Goal: Information Seeking & Learning: Learn about a topic

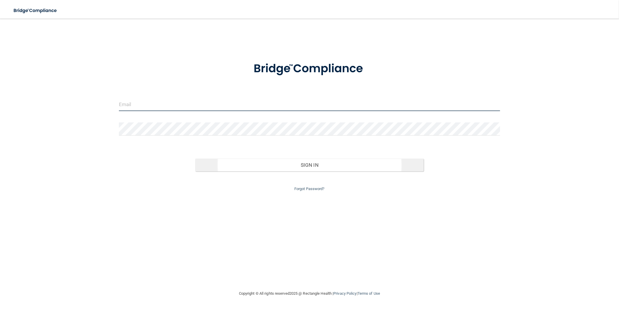
type input "[EMAIL_ADDRESS][DOMAIN_NAME]"
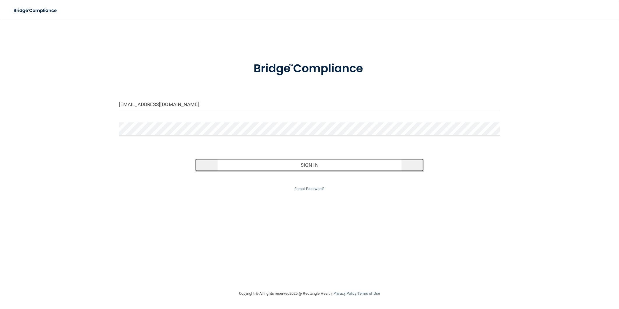
click at [308, 163] on button "Sign In" at bounding box center [309, 165] width 229 height 13
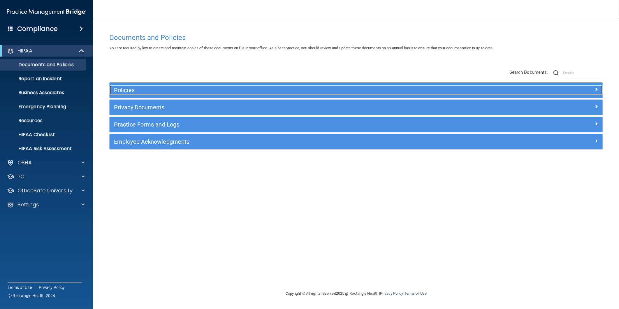
click at [138, 92] on h5 "Policies" at bounding box center [294, 90] width 361 height 6
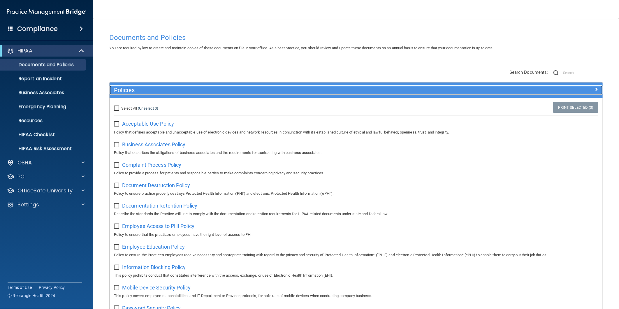
click at [171, 94] on div "Policies" at bounding box center [295, 89] width 370 height 9
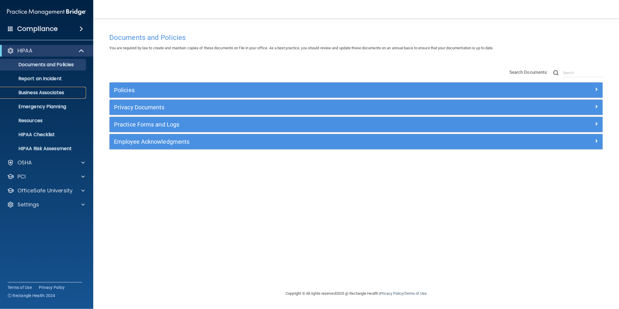
click at [62, 91] on p "Business Associates" at bounding box center [44, 93] width 80 height 6
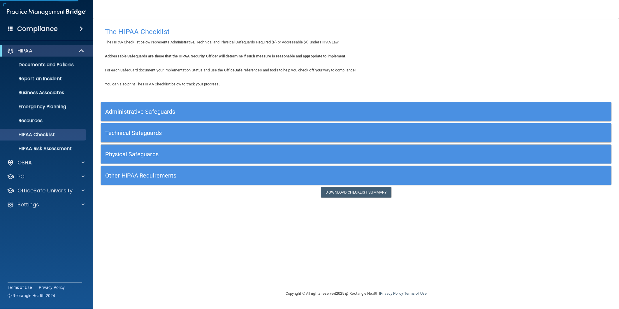
click at [184, 108] on h5 "Administrative Safeguards" at bounding box center [292, 111] width 374 height 6
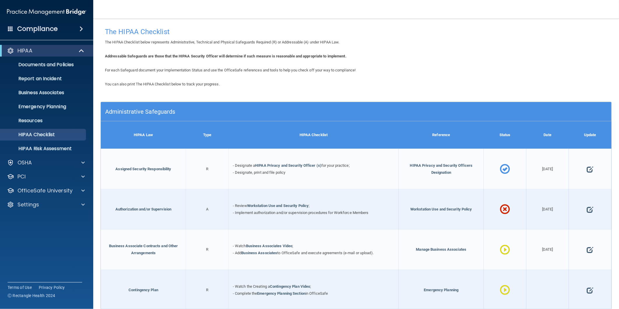
click at [371, 120] on div "Administrative Safeguards" at bounding box center [356, 111] width 511 height 19
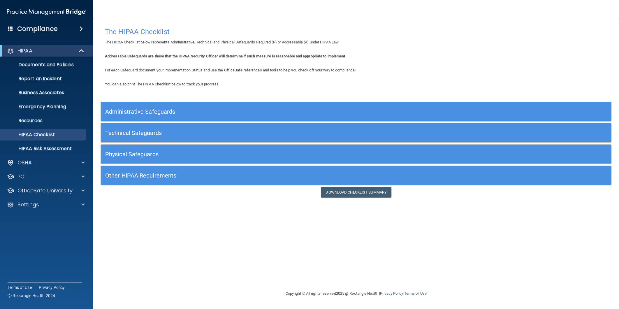
click at [254, 127] on div "Technical Safeguards" at bounding box center [292, 132] width 383 height 13
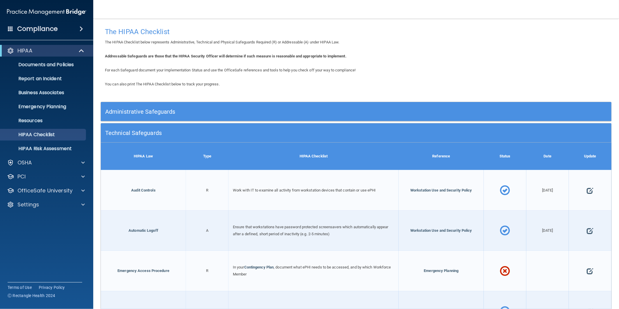
click at [385, 134] on h5 "Technical Safeguards" at bounding box center [292, 133] width 374 height 6
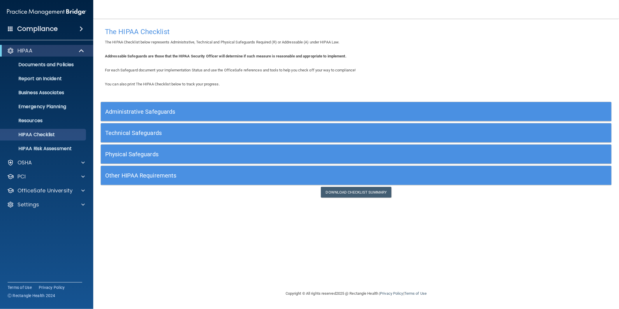
click at [176, 161] on div "Physical Safeguards" at bounding box center [356, 154] width 511 height 19
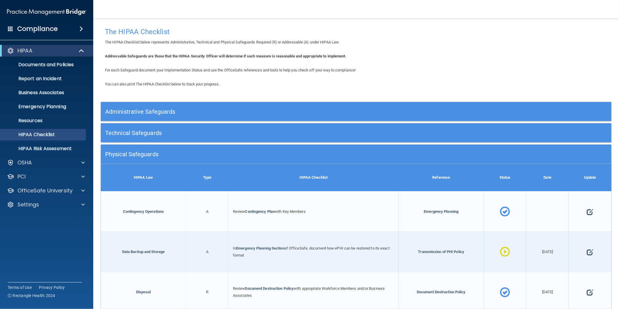
click at [295, 156] on h5 "Physical Safeguards" at bounding box center [292, 154] width 374 height 6
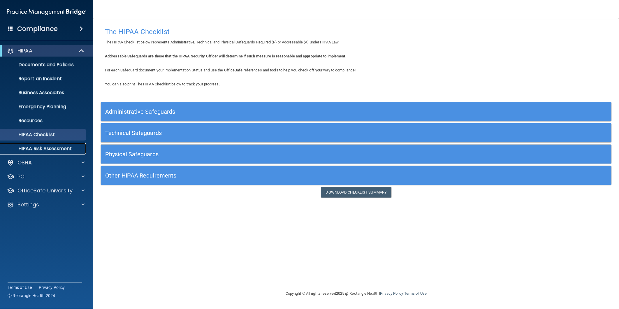
click at [65, 146] on p "HIPAA Risk Assessment" at bounding box center [44, 149] width 80 height 6
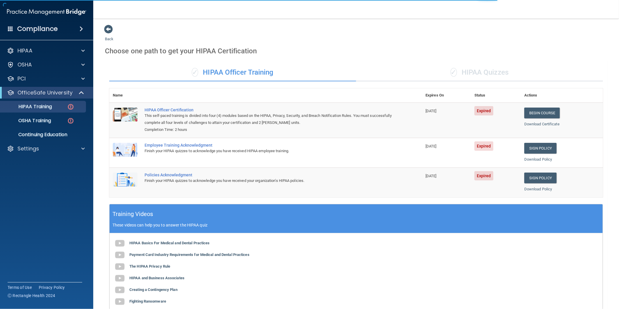
click at [481, 68] on div "✓ HIPAA Quizzes" at bounding box center [479, 72] width 247 height 17
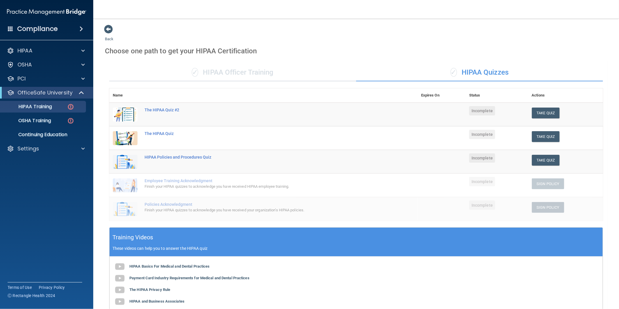
click at [220, 71] on div "✓ HIPAA Officer Training" at bounding box center [232, 72] width 247 height 17
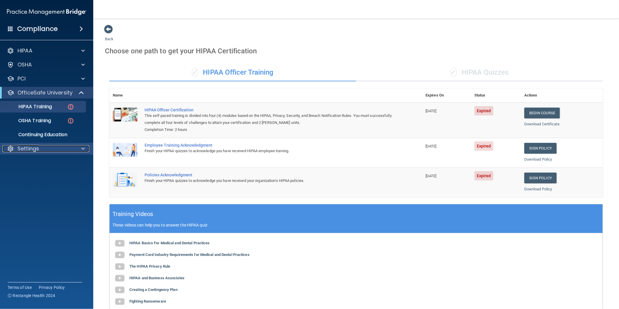
click at [50, 148] on div "Settings" at bounding box center [39, 148] width 72 height 7
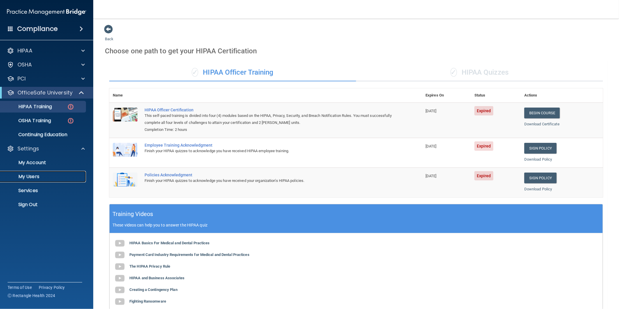
click at [38, 180] on link "My Users" at bounding box center [40, 177] width 92 height 12
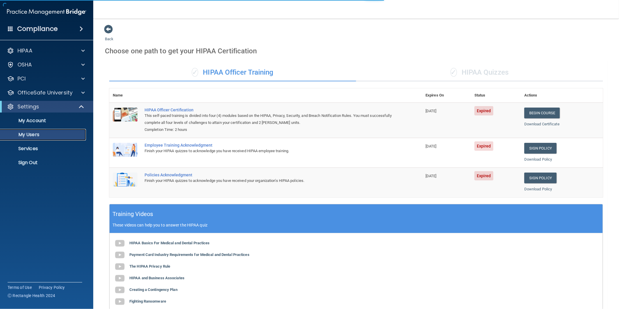
select select "20"
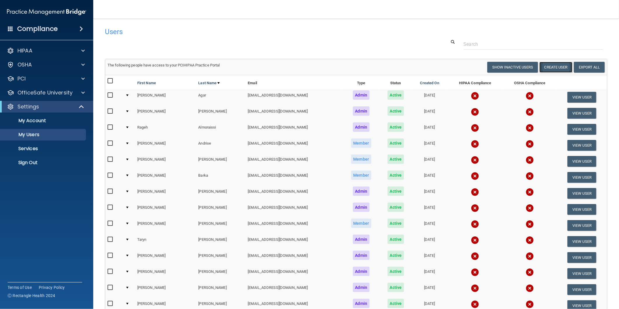
click at [555, 68] on button "Create User" at bounding box center [556, 67] width 33 height 11
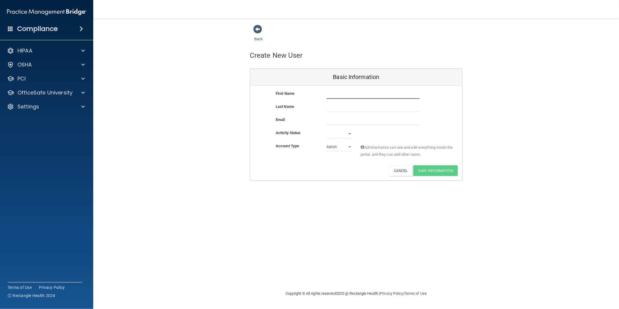
click at [341, 97] on input "text" at bounding box center [373, 94] width 93 height 9
type input "brittany"
type input "Portello"
type input "brittanyportello@gmail.com"
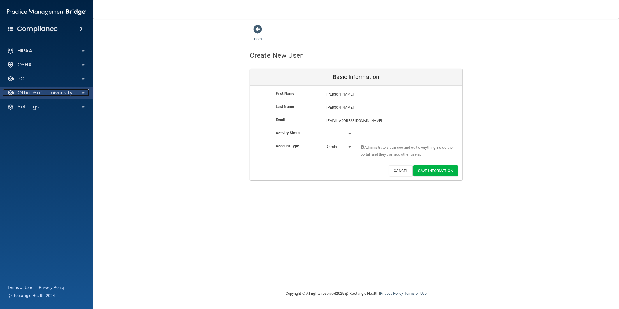
click at [66, 93] on p "OfficeSafe University" at bounding box center [44, 92] width 55 height 7
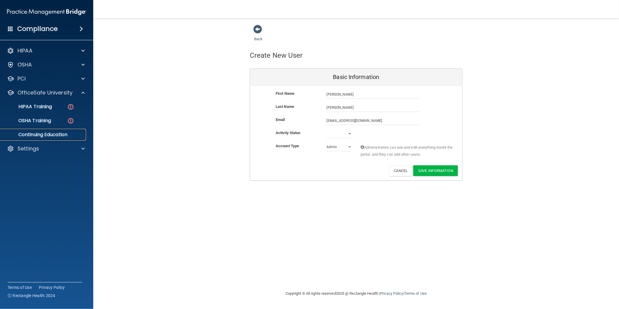
click at [55, 135] on p "Continuing Education" at bounding box center [44, 135] width 80 height 6
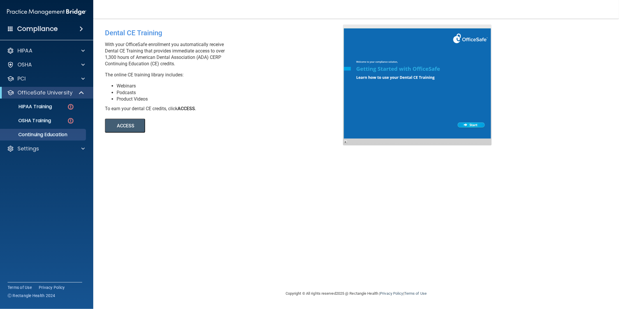
click at [130, 121] on button "ACCESS" at bounding box center [125, 126] width 40 height 14
click at [63, 65] on div "OSHA" at bounding box center [39, 64] width 72 height 7
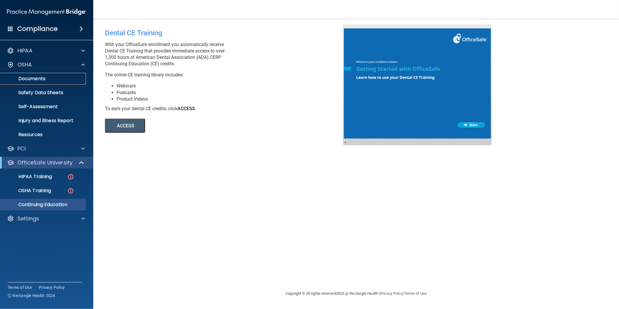
click at [54, 76] on p "Documents" at bounding box center [44, 79] width 80 height 6
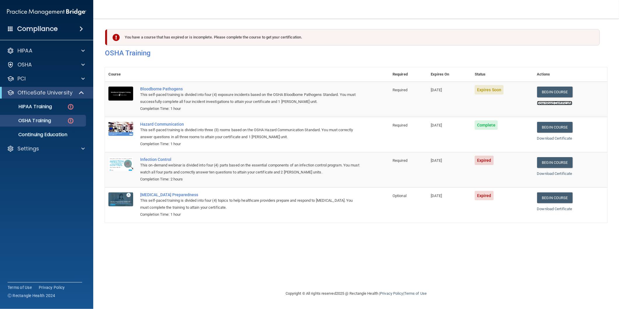
click at [556, 104] on link "Download Certificate" at bounding box center [554, 103] width 35 height 4
click at [68, 67] on div "OSHA" at bounding box center [39, 64] width 72 height 7
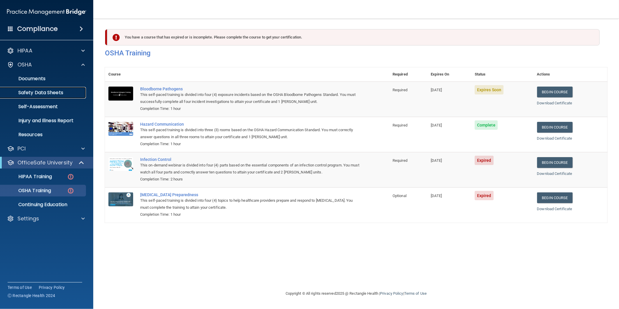
click at [59, 92] on p "Safety Data Sheets" at bounding box center [44, 93] width 80 height 6
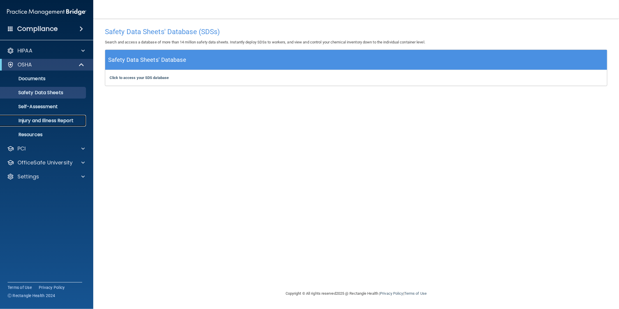
click at [64, 123] on p "Injury and Illness Report" at bounding box center [44, 121] width 80 height 6
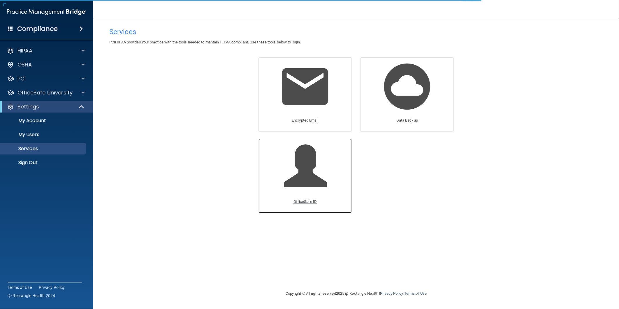
click at [311, 186] on span at bounding box center [312, 170] width 55 height 51
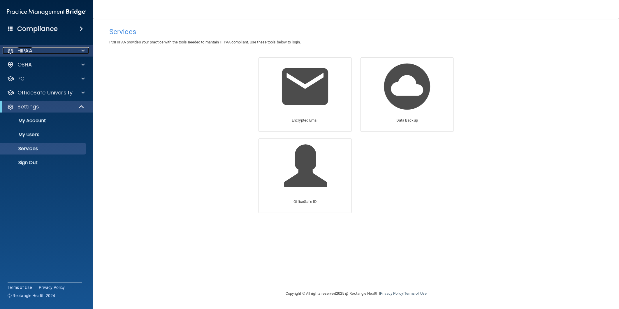
click at [68, 49] on div "HIPAA" at bounding box center [39, 50] width 72 height 7
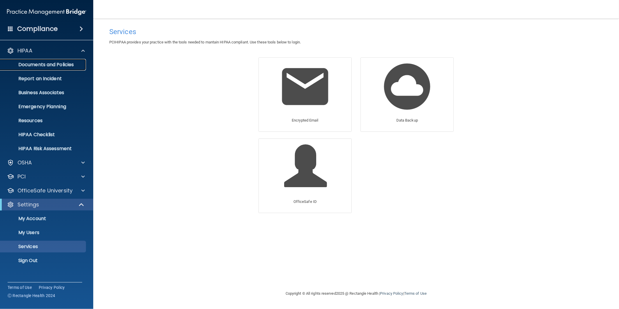
click at [76, 65] on p "Documents and Policies" at bounding box center [44, 65] width 80 height 6
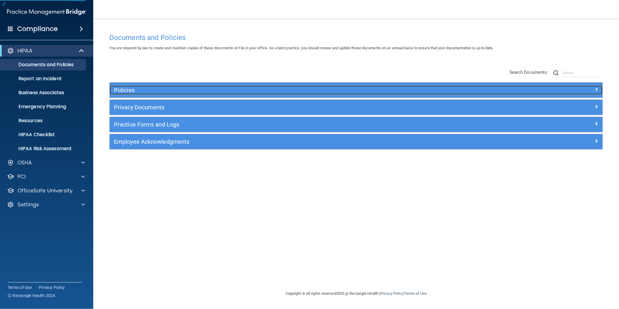
click at [154, 88] on h5 "Policies" at bounding box center [294, 90] width 361 height 6
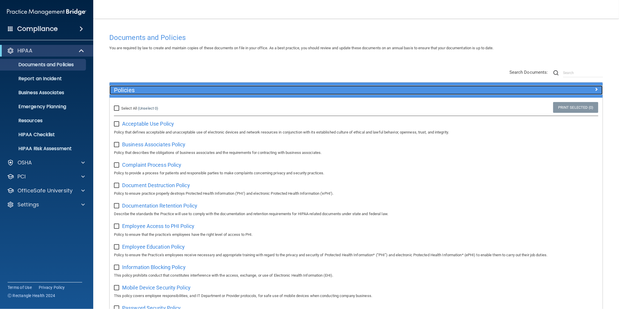
click at [349, 87] on h5 "Policies" at bounding box center [294, 90] width 361 height 6
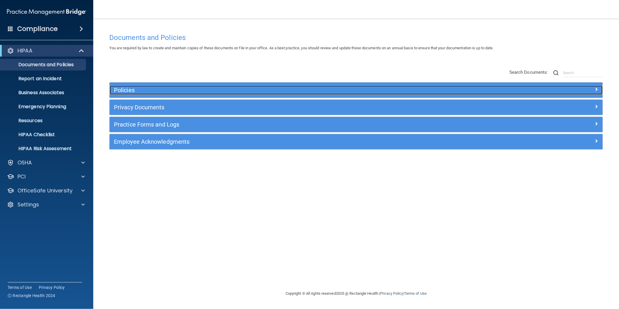
click at [179, 89] on h5 "Policies" at bounding box center [294, 90] width 361 height 6
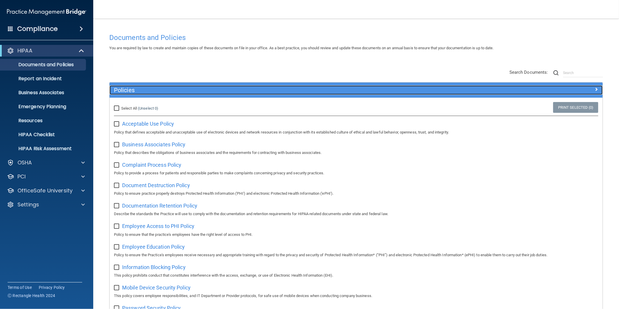
click at [223, 89] on h5 "Policies" at bounding box center [294, 90] width 361 height 6
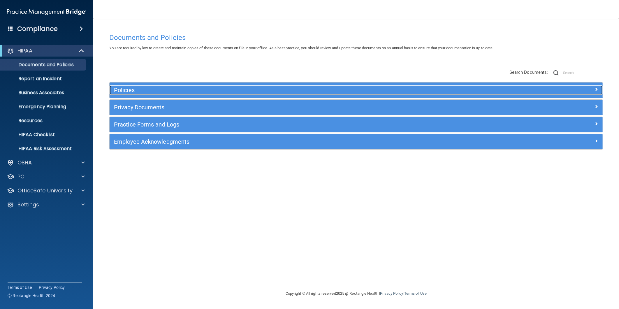
click at [162, 88] on h5 "Policies" at bounding box center [294, 90] width 361 height 6
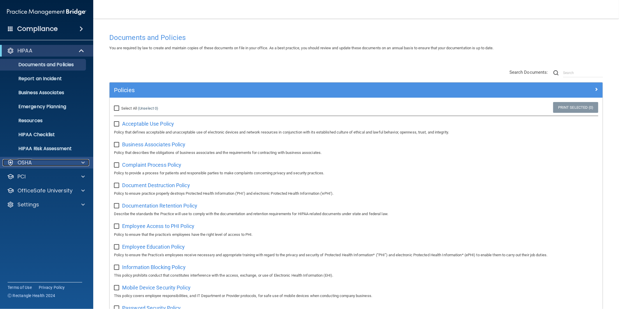
click at [50, 163] on div "OSHA" at bounding box center [39, 162] width 72 height 7
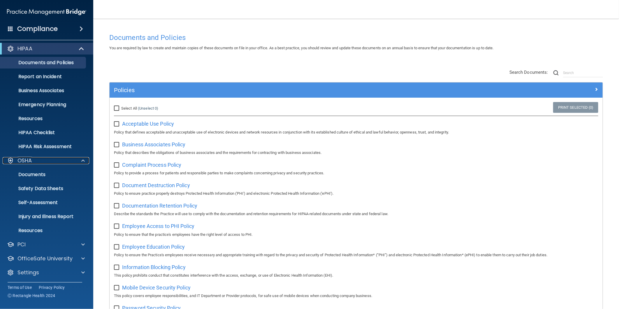
scroll to position [3, 0]
click at [59, 260] on p "OfficeSafe University" at bounding box center [44, 257] width 55 height 7
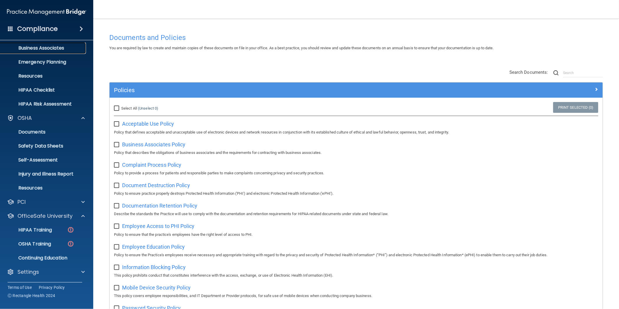
click at [78, 51] on link "Business Associates" at bounding box center [40, 48] width 92 height 12
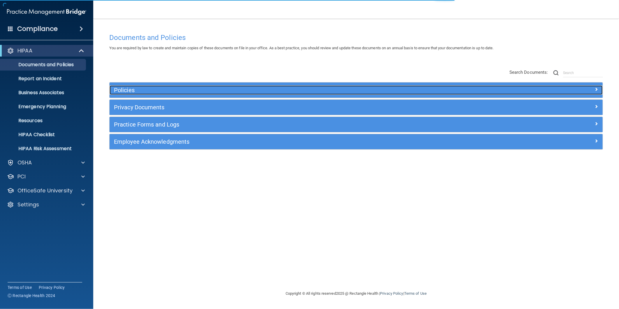
click at [241, 91] on h5 "Policies" at bounding box center [294, 90] width 361 height 6
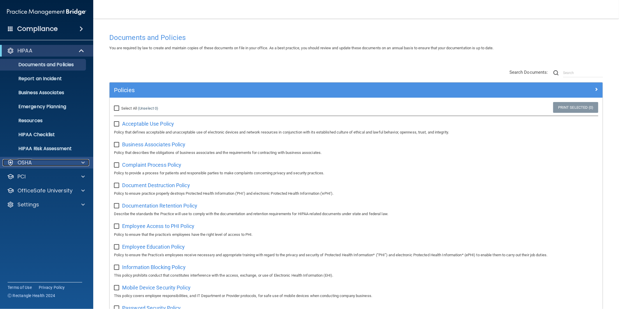
click at [43, 164] on div "OSHA" at bounding box center [39, 162] width 72 height 7
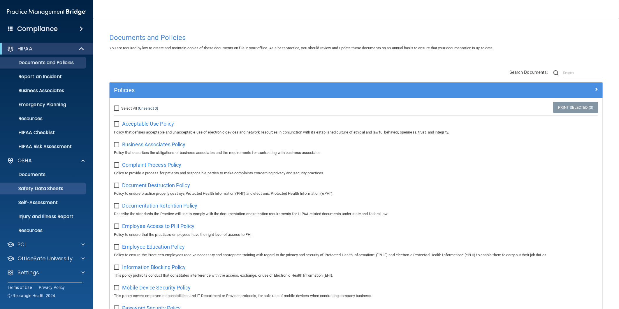
scroll to position [3, 0]
click at [63, 258] on p "OfficeSafe University" at bounding box center [44, 257] width 55 height 7
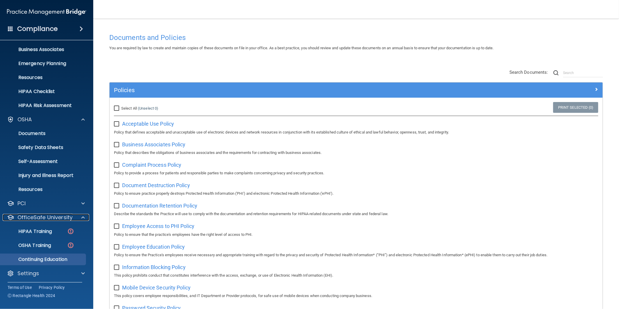
scroll to position [45, 0]
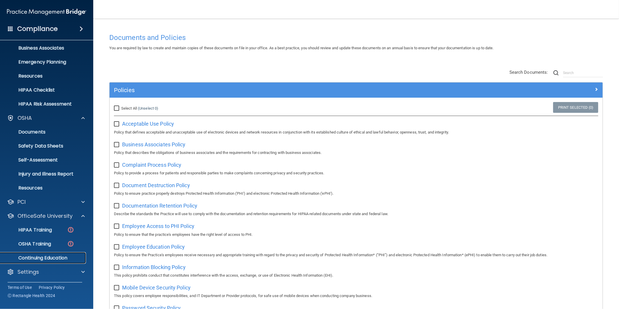
click at [51, 258] on p "Continuing Education" at bounding box center [44, 258] width 80 height 6
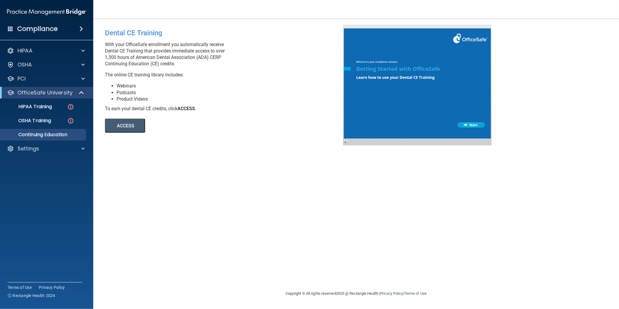
click at [127, 126] on button "ACCESS" at bounding box center [125, 126] width 40 height 14
click at [39, 48] on div "HIPAA" at bounding box center [39, 50] width 72 height 7
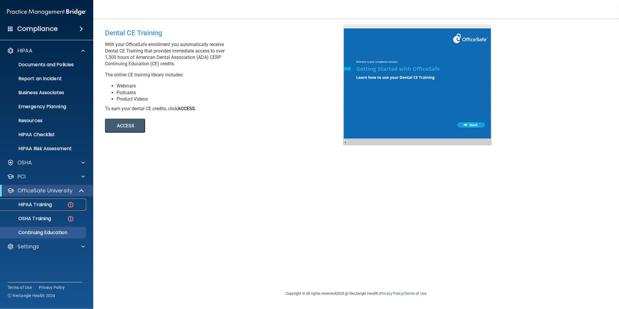
click at [69, 206] on img at bounding box center [70, 204] width 7 height 7
